Goal: Ask a question

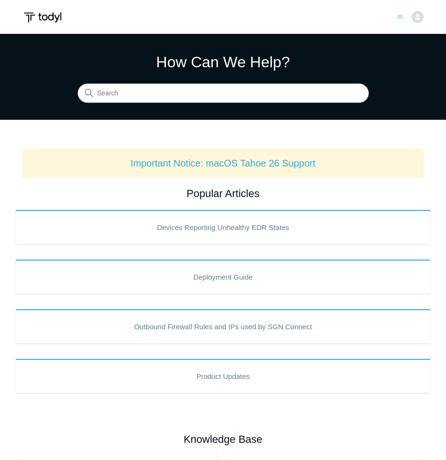
click at [420, 13] on img at bounding box center [417, 17] width 12 height 12
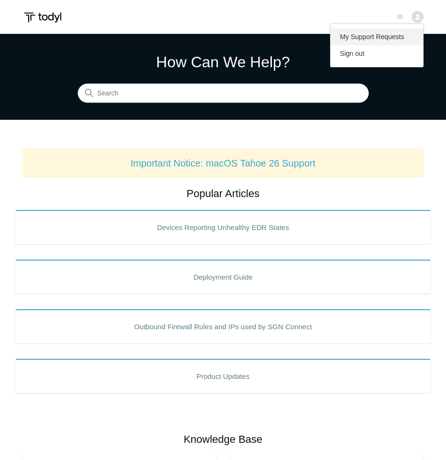
click at [364, 36] on link "My Support Requests" at bounding box center [376, 37] width 93 height 17
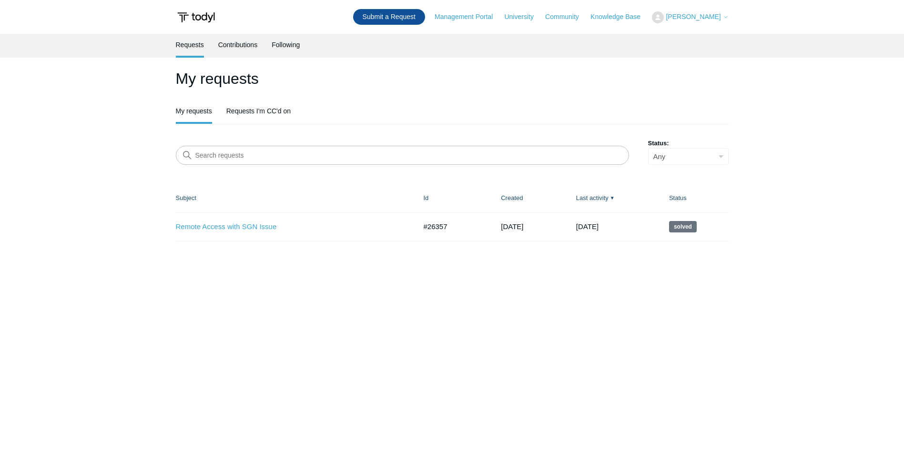
click at [425, 15] on link "Submit a Request" at bounding box center [389, 17] width 72 height 16
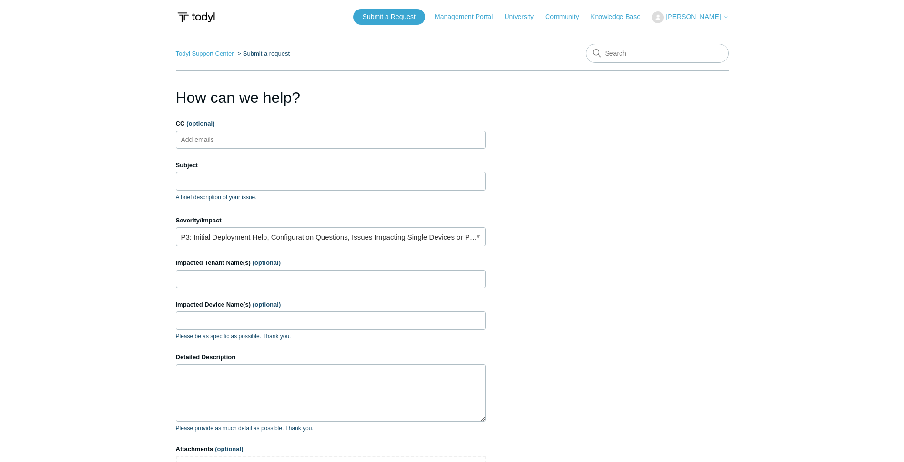
click at [269, 139] on ul "Add emails" at bounding box center [331, 140] width 310 height 18
type input "deep@attitudeit.ca"
click at [207, 178] on input "Subject" at bounding box center [331, 181] width 310 height 18
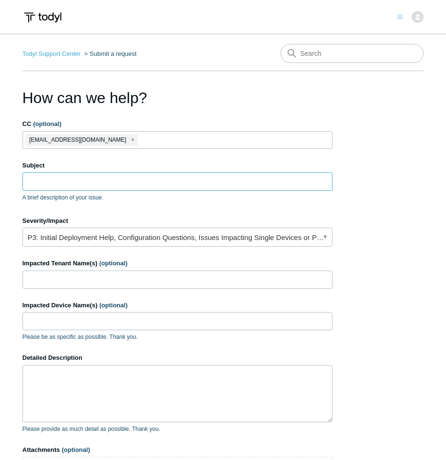
click at [54, 186] on input "Subject" at bounding box center [177, 181] width 310 height 18
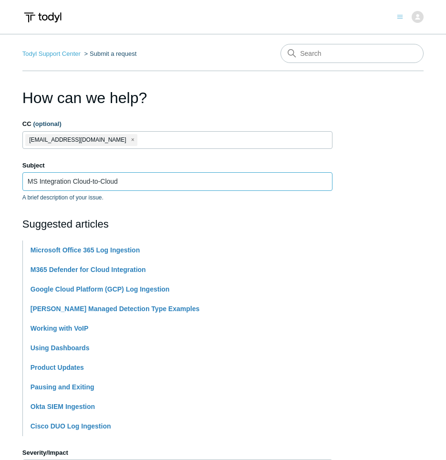
type input "MS Integration Cloud-to-Cloud"
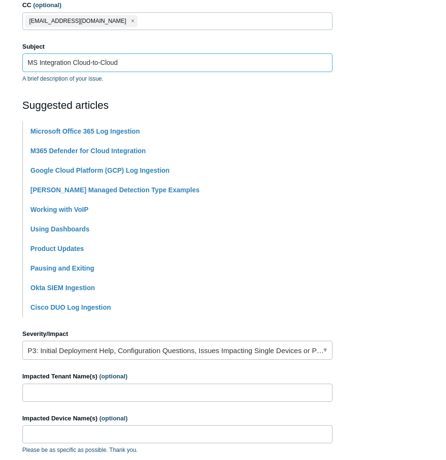
scroll to position [120, 0]
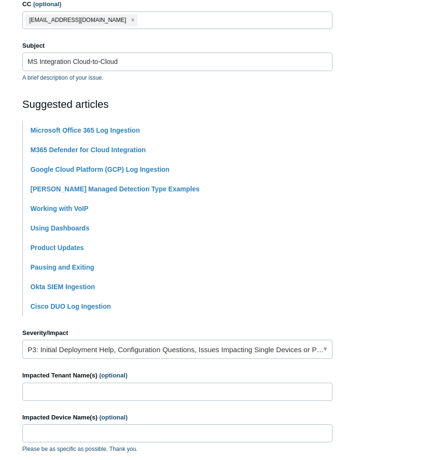
click at [368, 70] on section "How can we help? CC (optional) deep@attitudeit.ca Subject MS Integration Cloud-…" at bounding box center [222, 302] width 401 height 671
